Goal: Transaction & Acquisition: Obtain resource

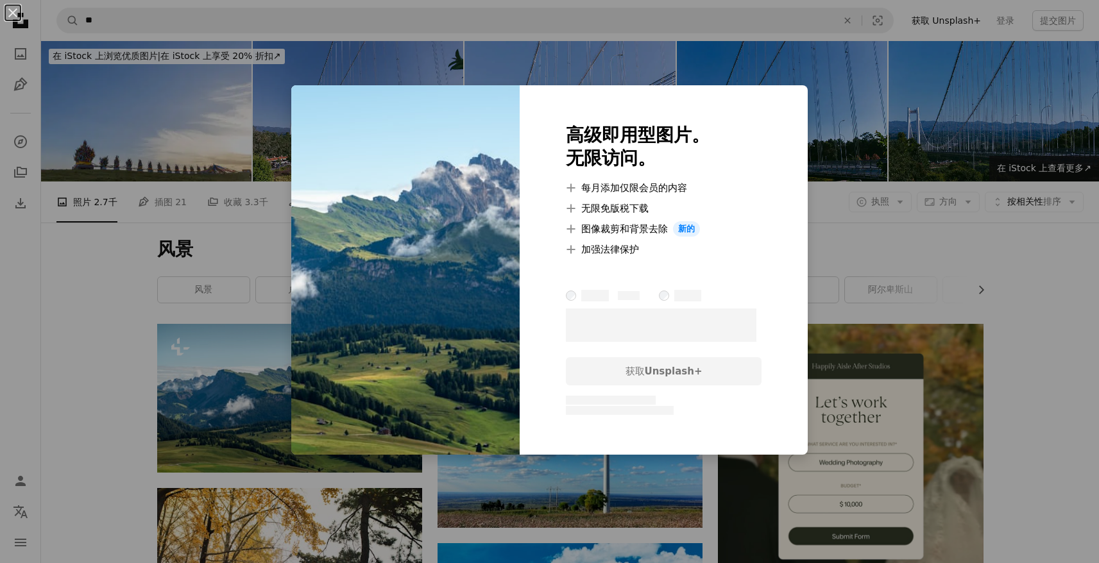
scroll to position [21, 0]
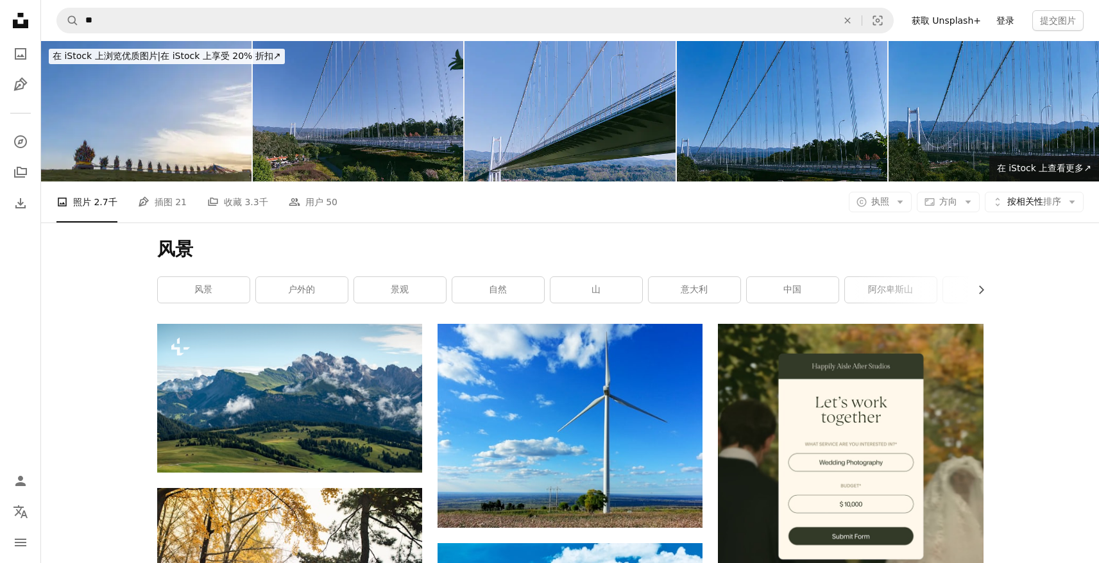
click at [1004, 21] on font "登录" at bounding box center [1005, 20] width 18 height 10
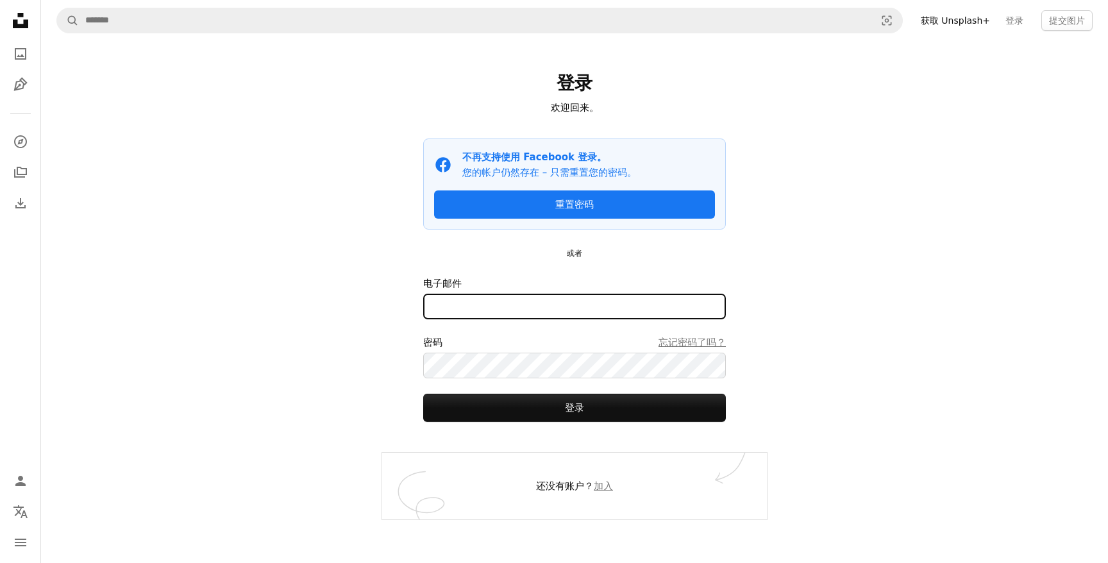
click at [498, 303] on input "电子邮件" at bounding box center [574, 307] width 303 height 26
type input "**********"
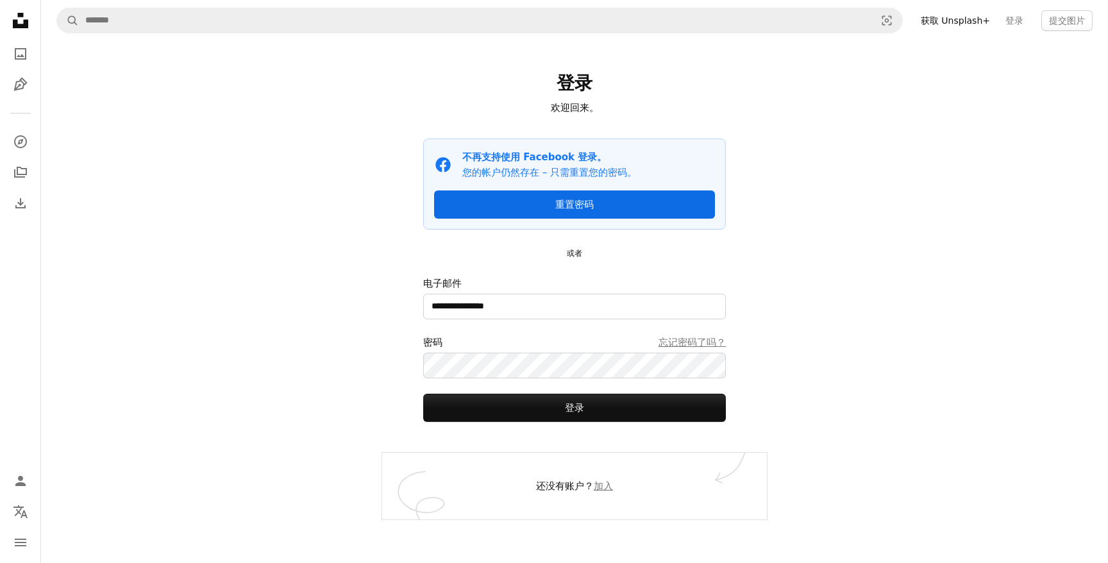
click at [579, 205] on font "重置密码" at bounding box center [574, 205] width 38 height 12
click at [538, 205] on link "重置密码" at bounding box center [574, 205] width 281 height 28
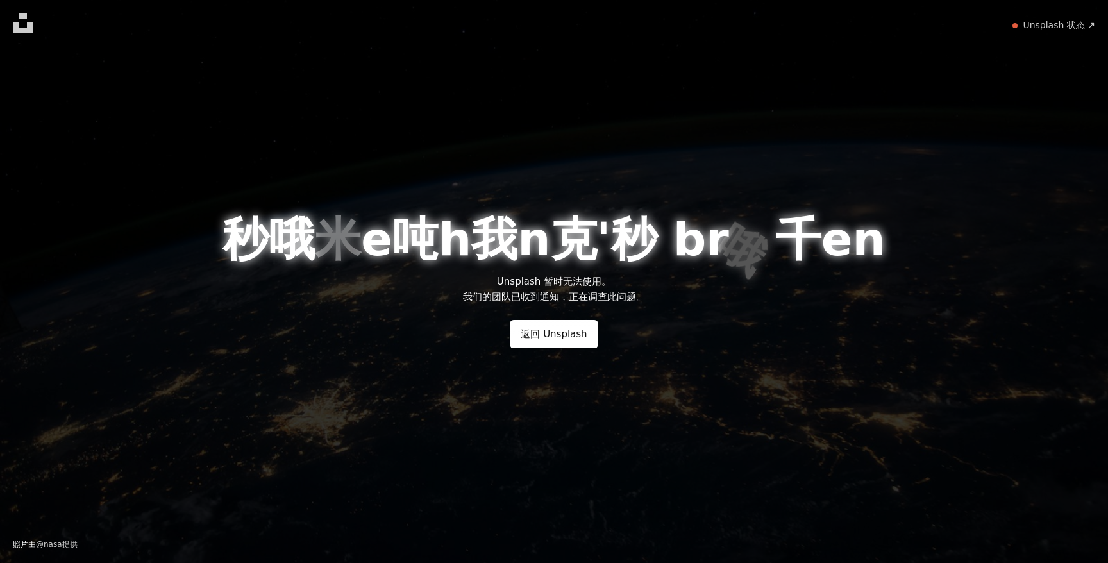
click at [542, 319] on div "秒 哦 米 e 吨 h 我 n 克 ' 秒 b r 哦 千 e n Unsplash 暂时无法使用。 我们的团队已收到通知，正在调查此问题。 返回 Unspl…" at bounding box center [554, 281] width 1108 height 563
click at [544, 325] on link "返回 Unsplash" at bounding box center [554, 334] width 88 height 28
